Goal: Communication & Community: Answer question/provide support

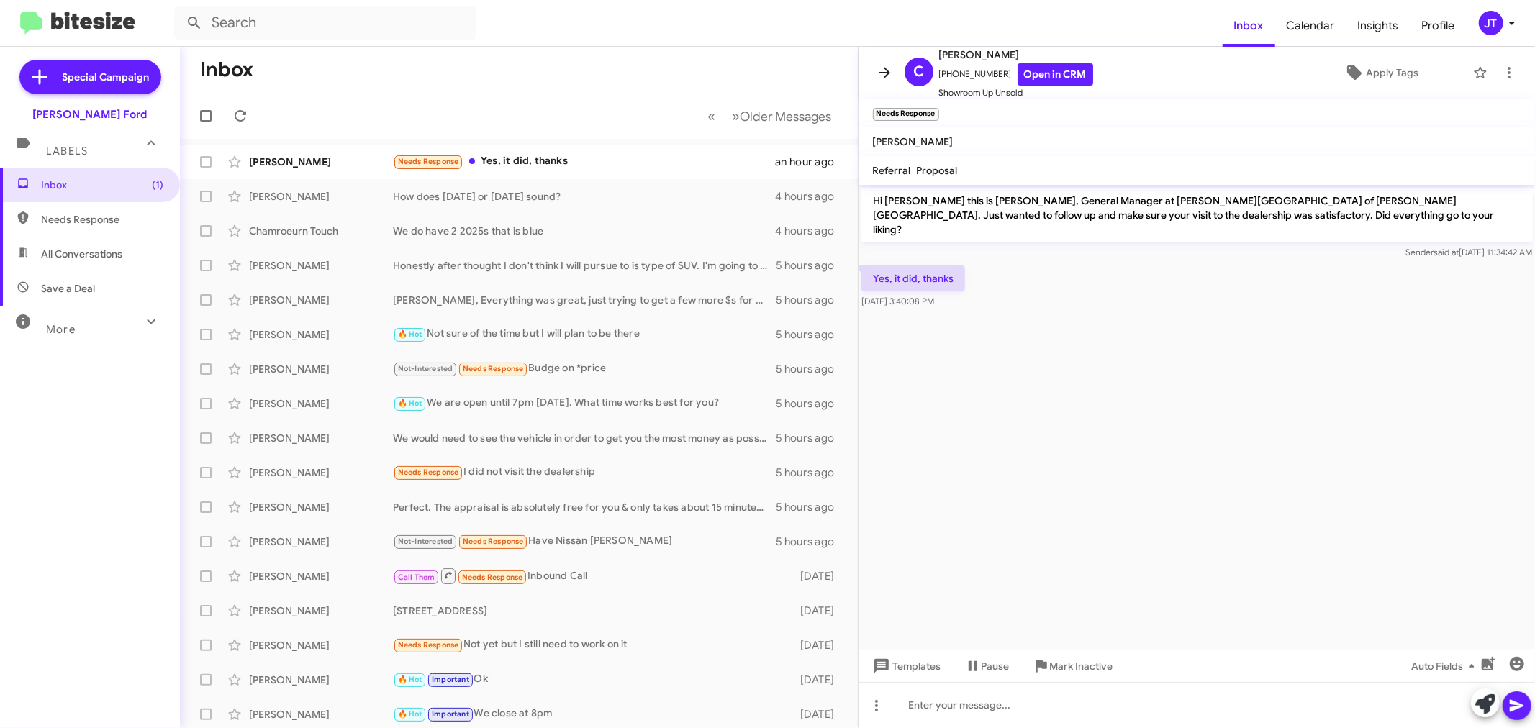
click at [886, 70] on icon at bounding box center [884, 72] width 12 height 11
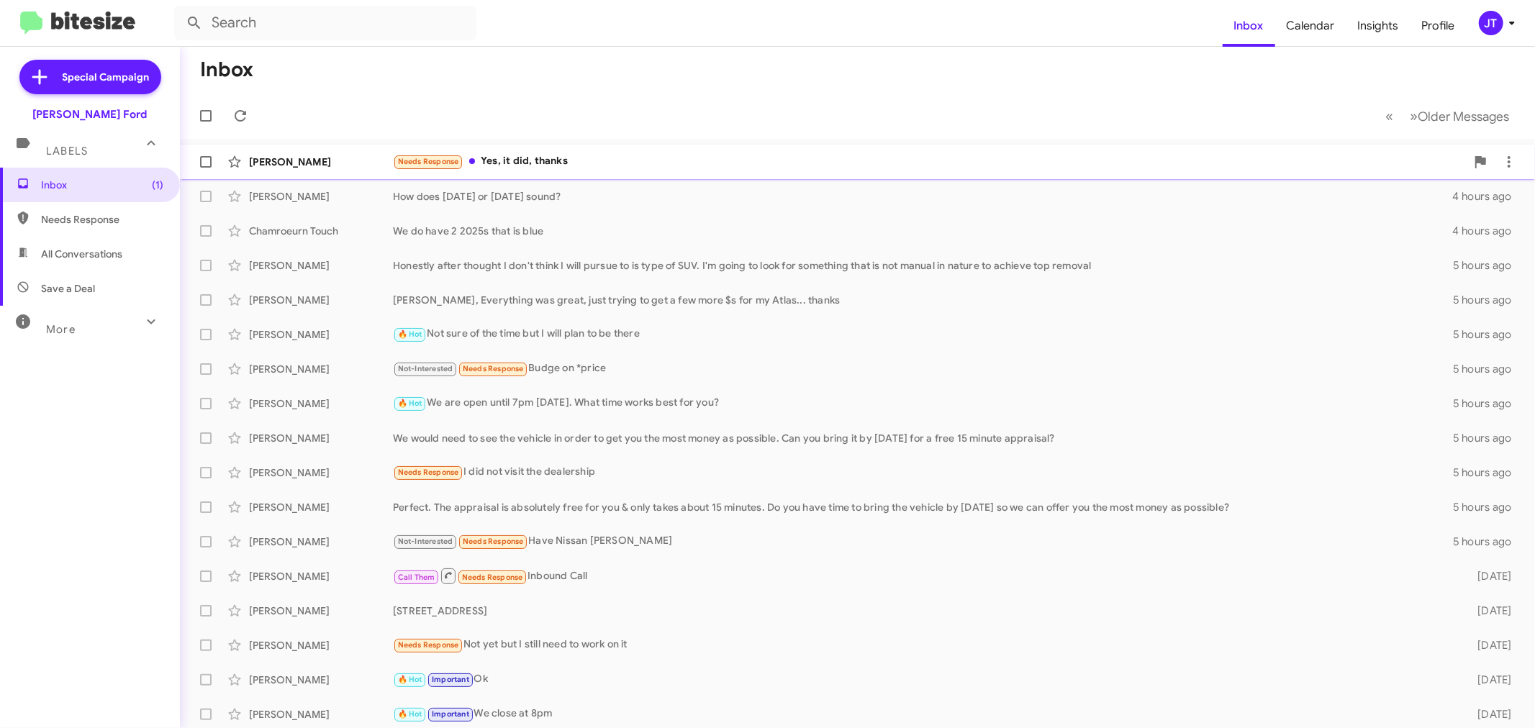
click at [679, 163] on div "Needs Response Yes, it did, thanks" at bounding box center [929, 161] width 1073 height 17
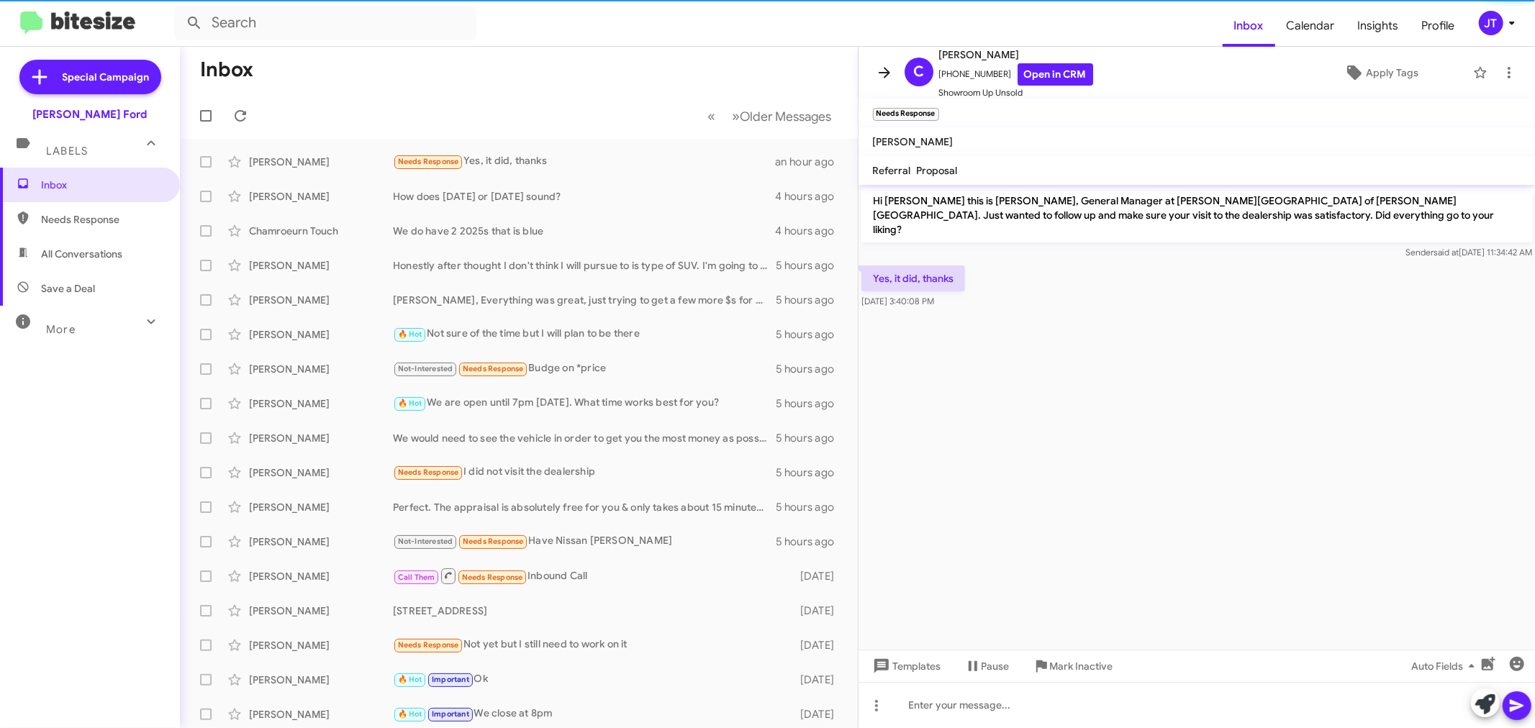
click at [889, 73] on icon at bounding box center [884, 72] width 17 height 17
